Goal: Transaction & Acquisition: Purchase product/service

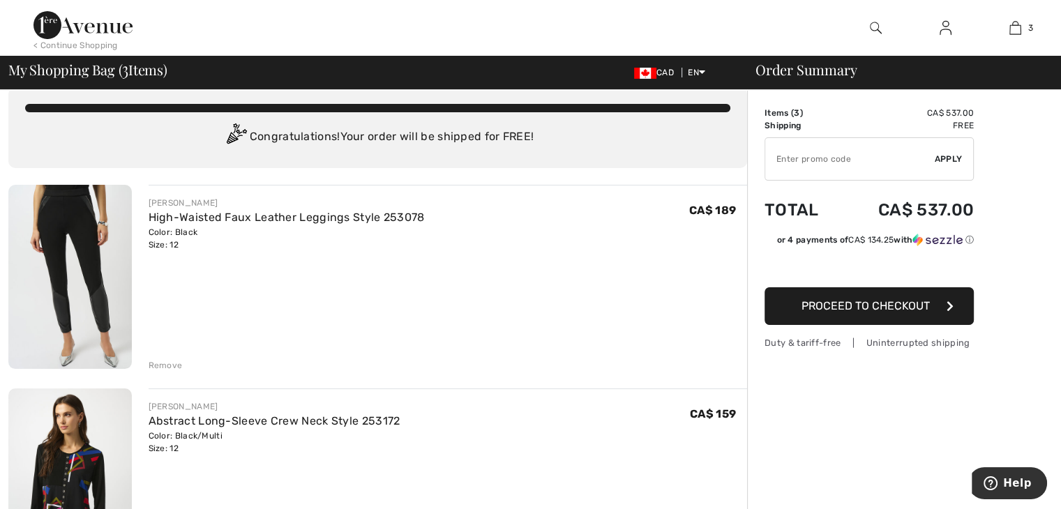
scroll to position [28, 0]
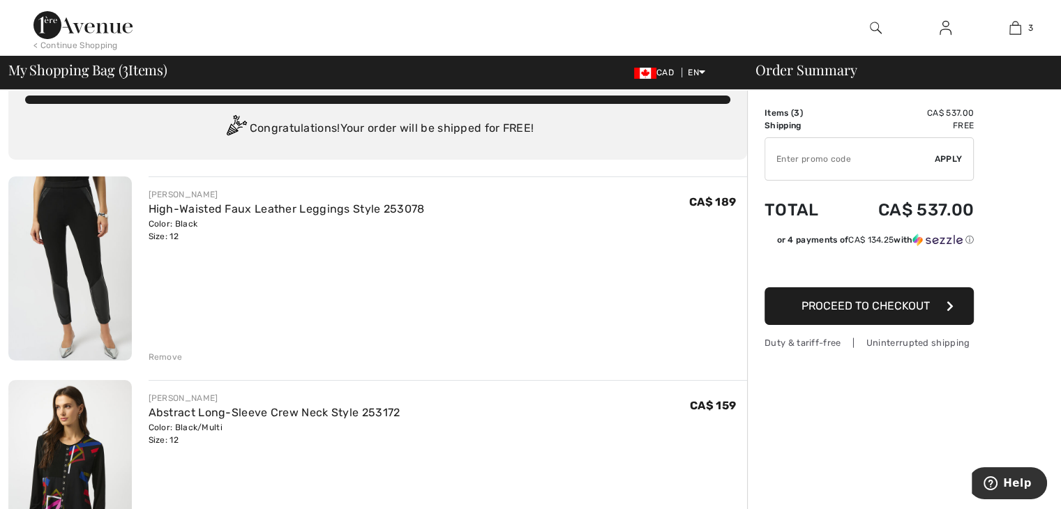
click at [165, 357] on div "Remove" at bounding box center [166, 357] width 34 height 13
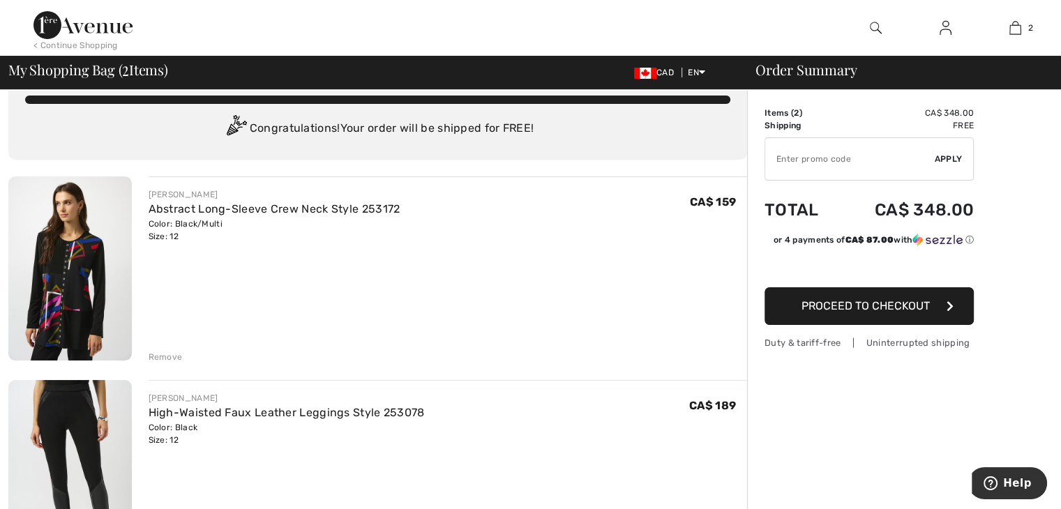
click at [898, 305] on span "Proceed to Checkout" at bounding box center [866, 305] width 128 height 13
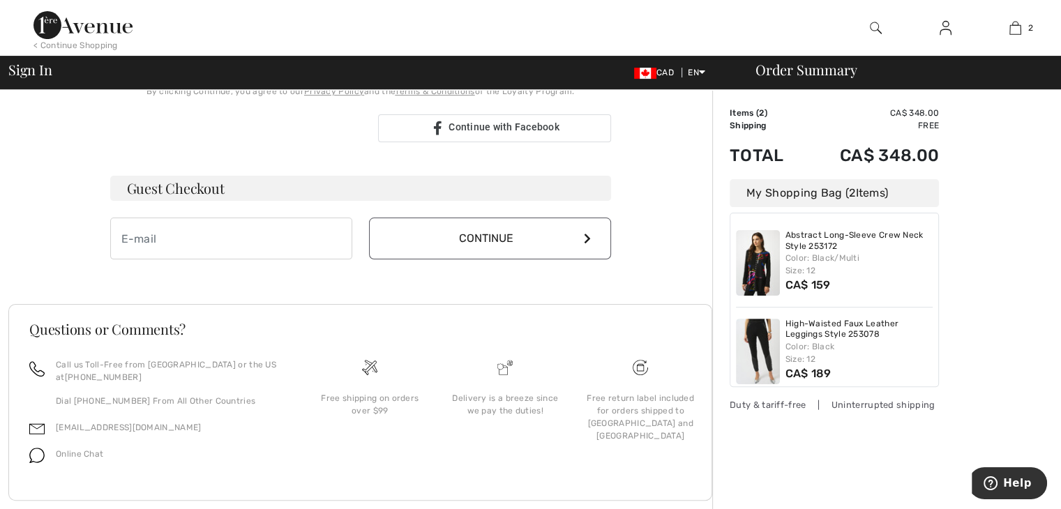
scroll to position [379, 0]
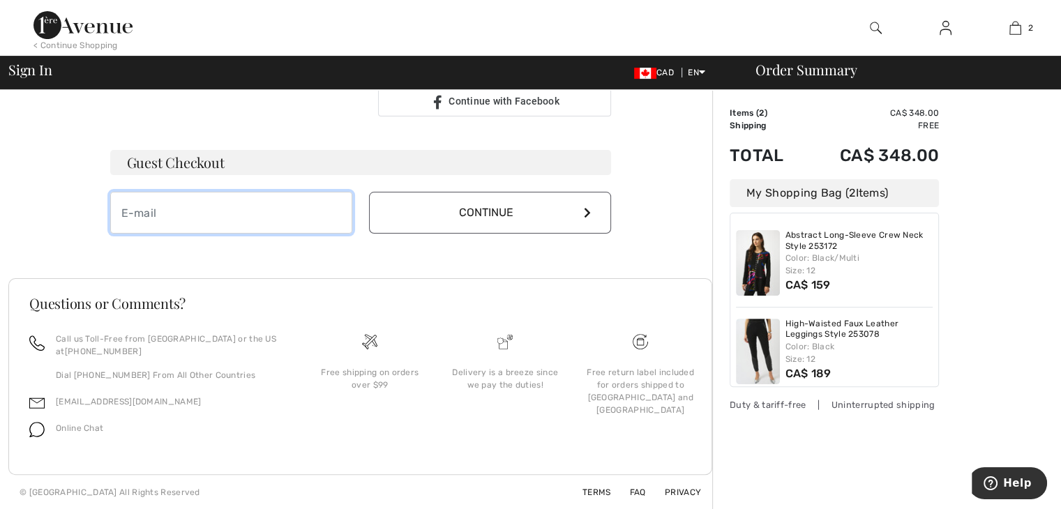
click at [114, 196] on input "email" at bounding box center [231, 213] width 242 height 42
type input "claudiaburacu@bellnet.ca"
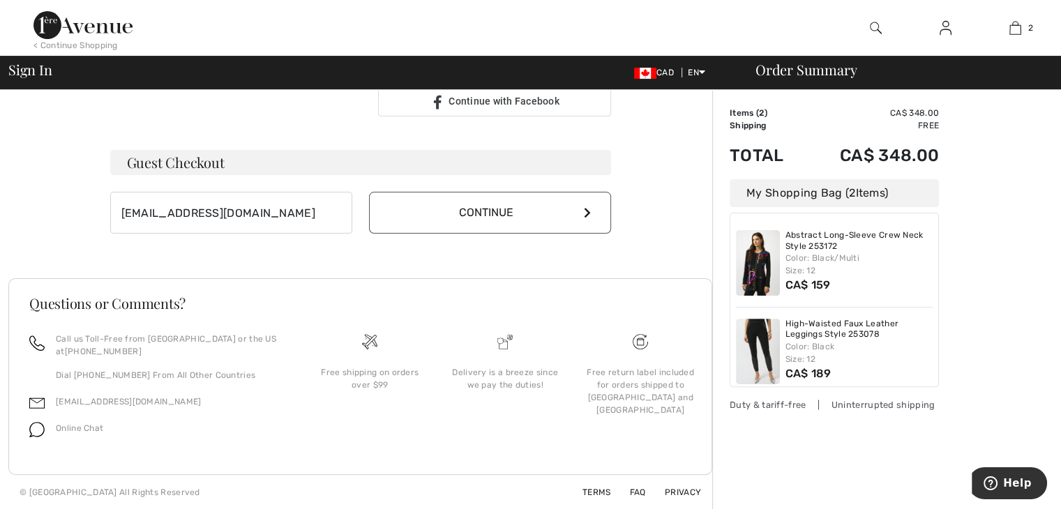
click at [492, 212] on button "Continue" at bounding box center [490, 213] width 242 height 42
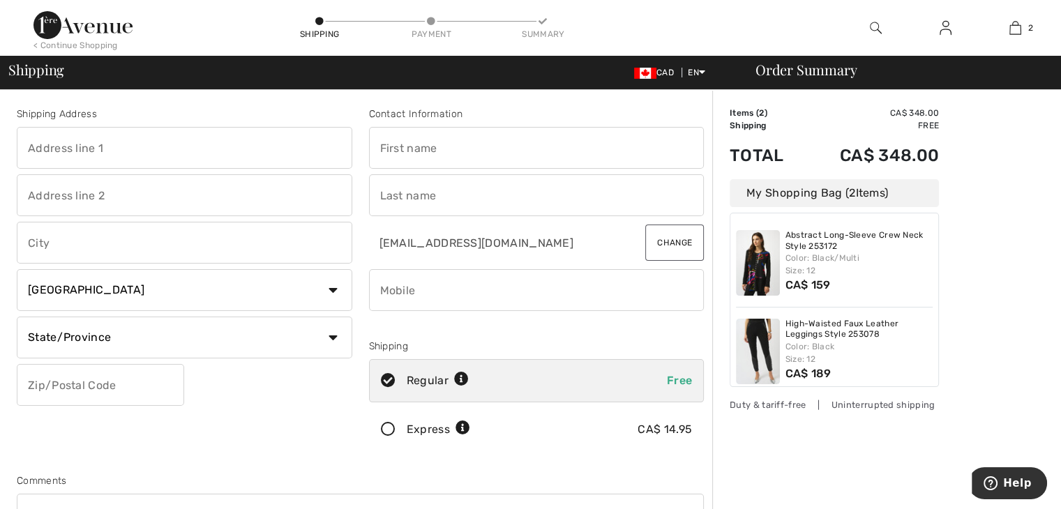
click at [45, 132] on input "text" at bounding box center [185, 148] width 336 height 42
type input "5512 cote des neiges"
click at [73, 203] on input "text" at bounding box center [185, 195] width 336 height 42
type input "203"
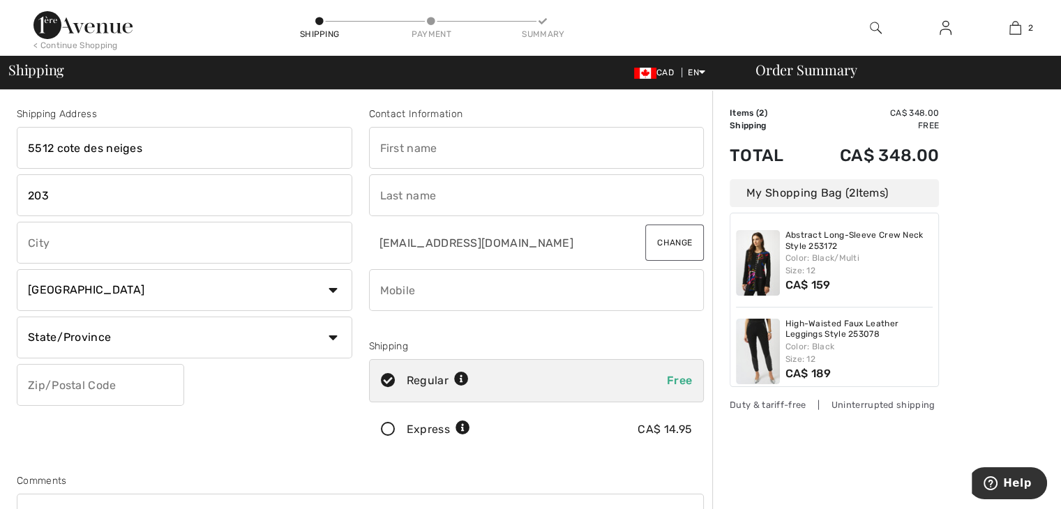
click at [47, 248] on input "text" at bounding box center [185, 243] width 336 height 42
type input "Montréal"
click at [334, 339] on select "State/Province Alberta British Columbia Manitoba New Brunswick Newfoundland and…" at bounding box center [185, 338] width 336 height 42
select select "QC"
click at [17, 317] on select "State/Province Alberta British Columbia Manitoba New Brunswick Newfoundland and…" at bounding box center [185, 338] width 336 height 42
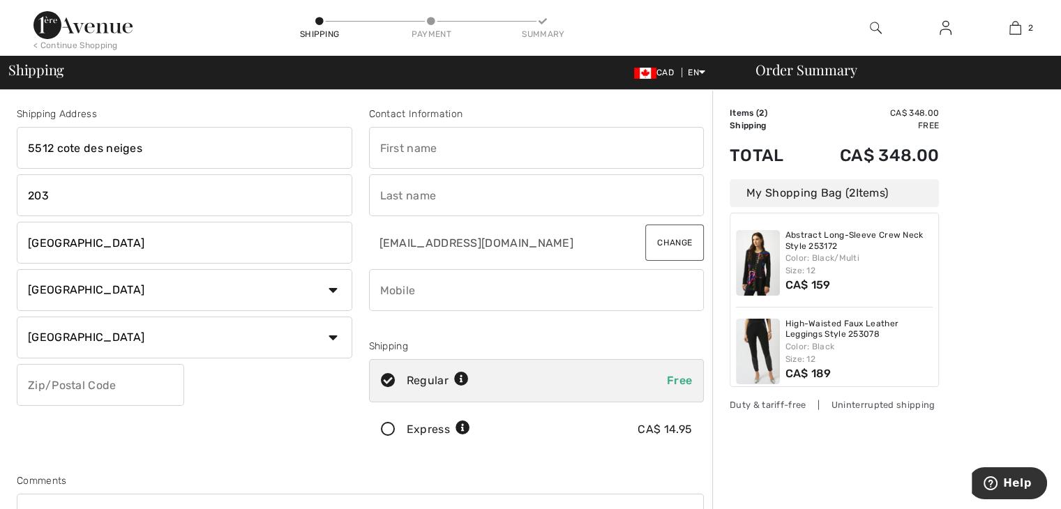
click at [36, 389] on input "text" at bounding box center [100, 385] width 167 height 42
type input "H3T1Y9"
click at [379, 143] on input "text" at bounding box center [537, 148] width 336 height 42
type input "claudia"
click at [383, 197] on input "text" at bounding box center [537, 195] width 336 height 42
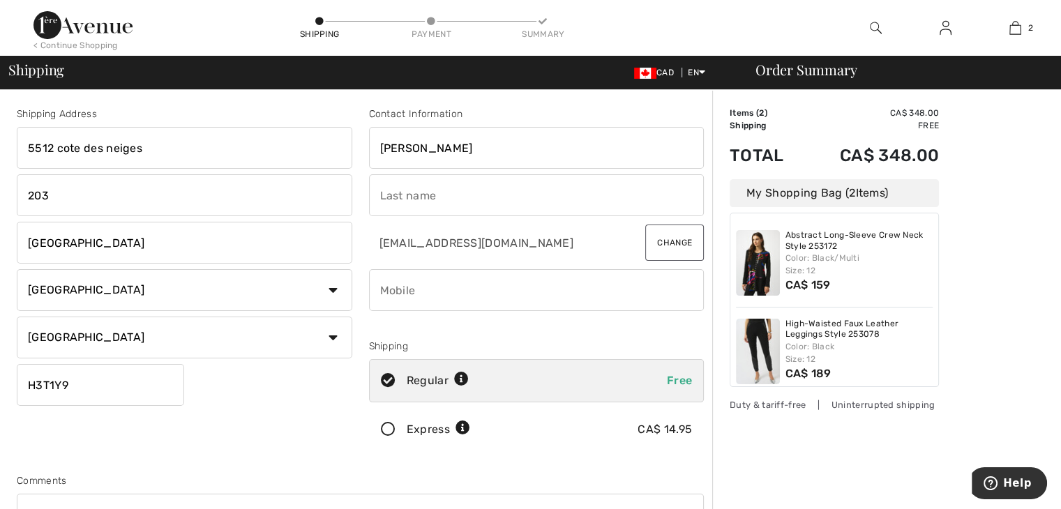
type input "buracu"
click at [389, 274] on input "phone" at bounding box center [537, 290] width 336 height 42
type input "5144514077"
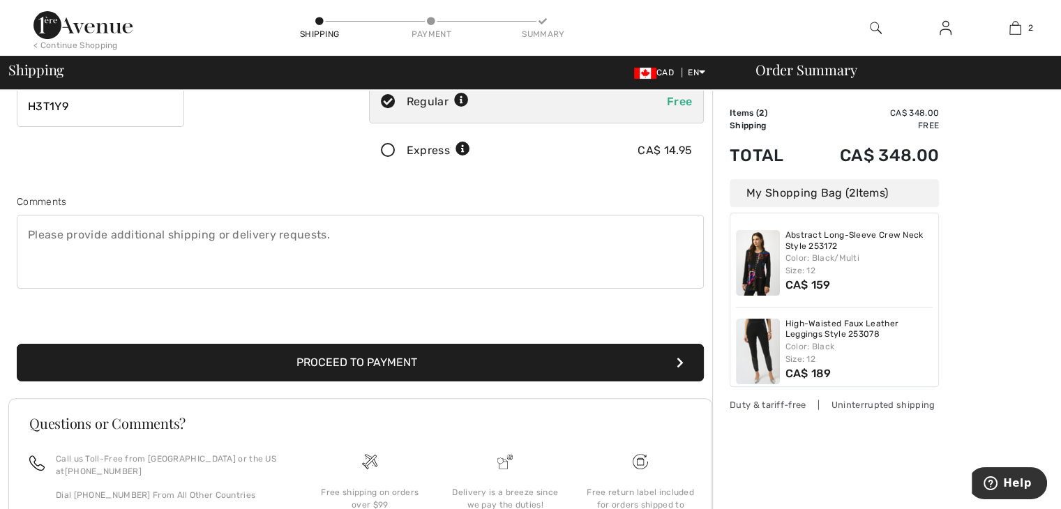
scroll to position [335, 0]
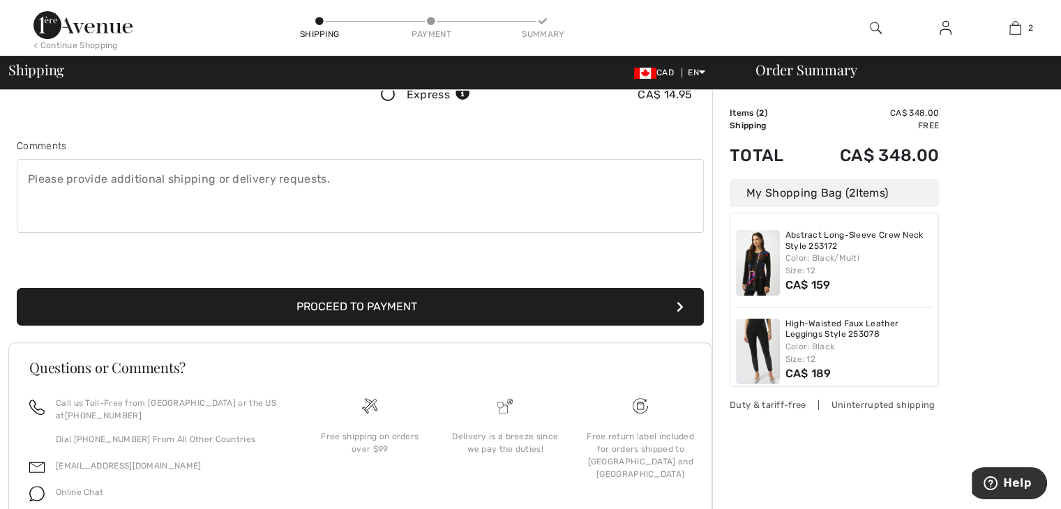
click at [391, 302] on button "Proceed to Payment" at bounding box center [360, 307] width 687 height 38
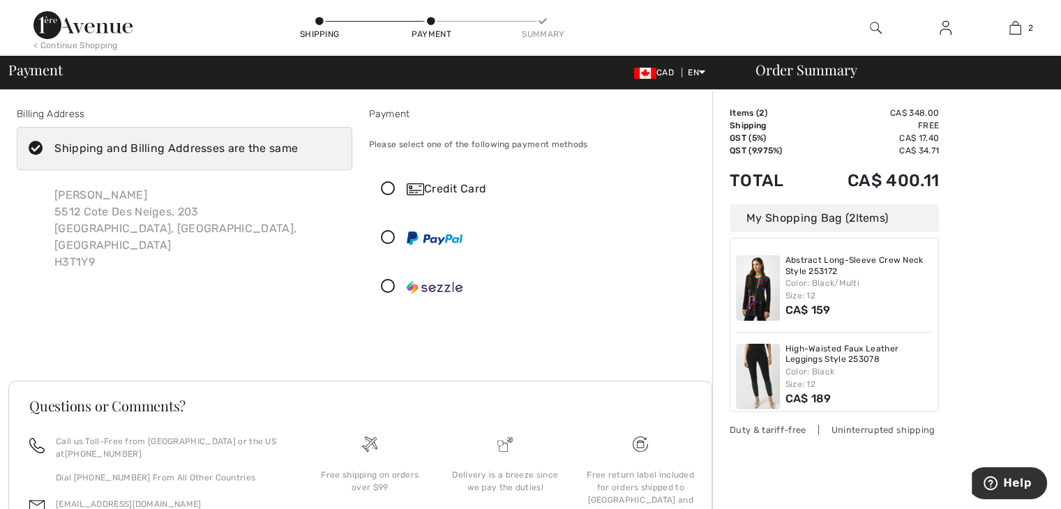
checkbox input "true"
click at [385, 188] on icon at bounding box center [388, 189] width 37 height 15
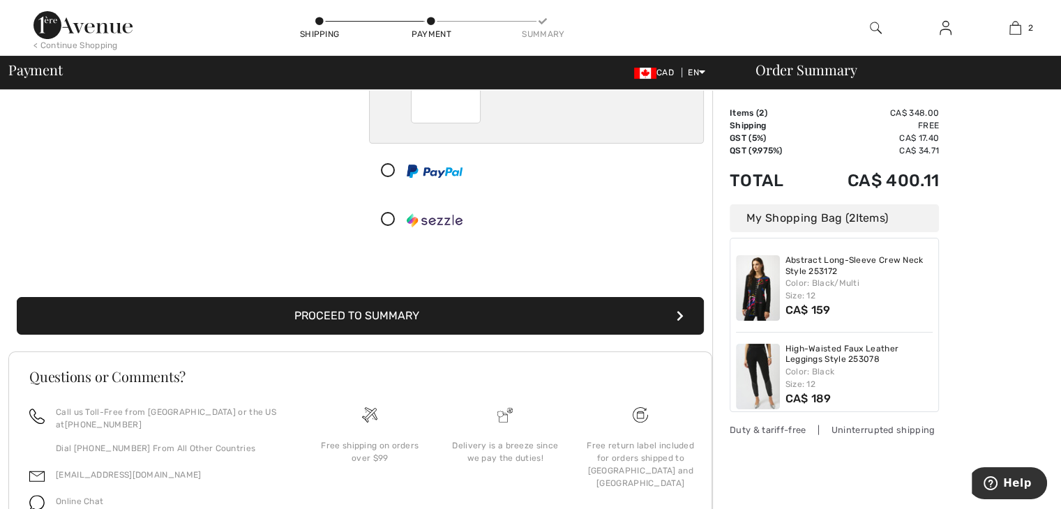
scroll to position [241, 0]
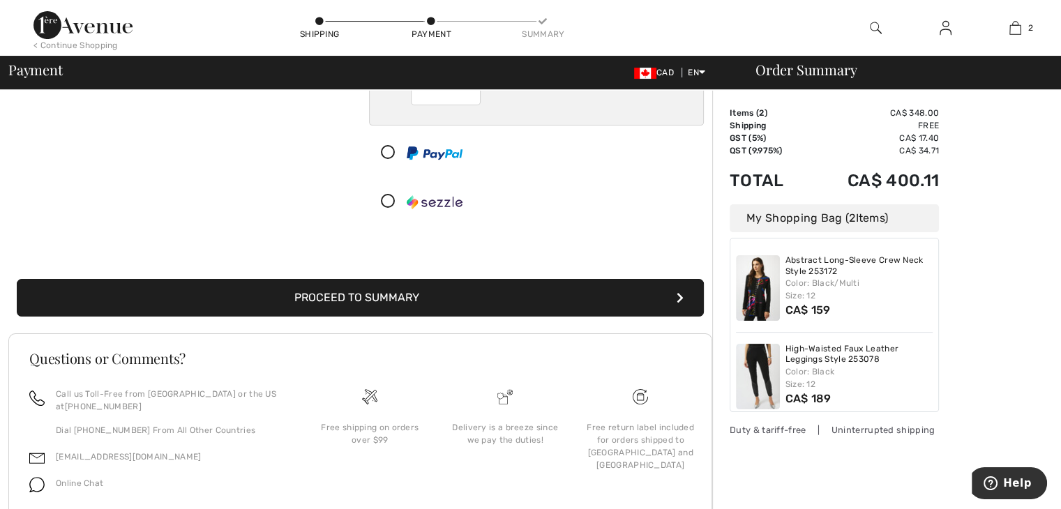
click at [315, 292] on button "Proceed to Summary" at bounding box center [360, 298] width 687 height 38
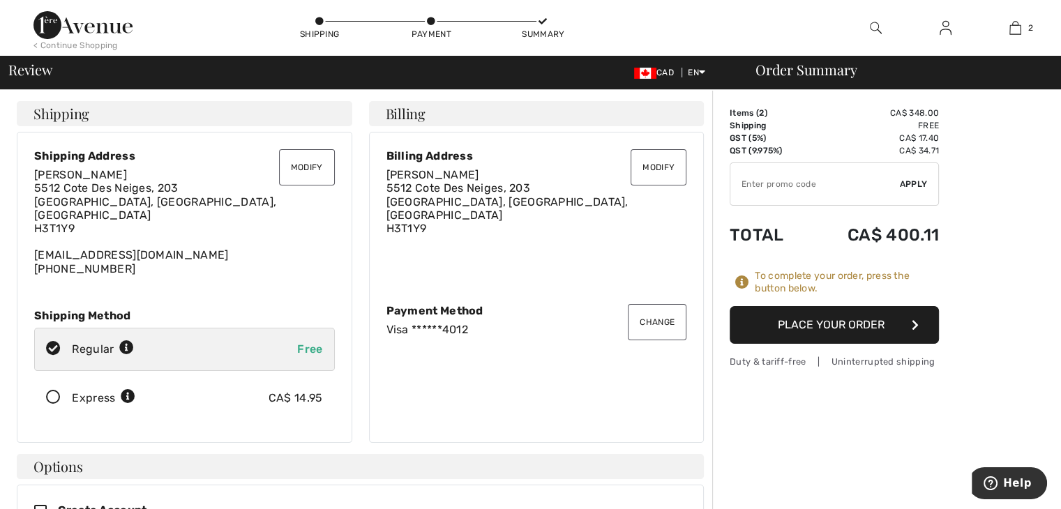
click at [862, 330] on button "Place Your Order" at bounding box center [834, 325] width 209 height 38
